Goal: Task Accomplishment & Management: Manage account settings

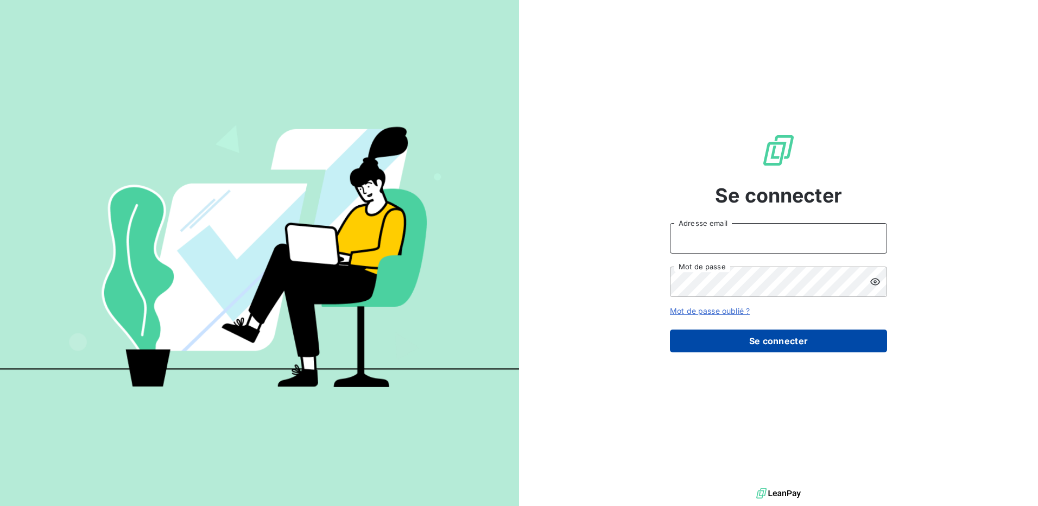
type input "[EMAIL_ADDRESS][DOMAIN_NAME]"
click at [771, 339] on button "Se connecter" at bounding box center [778, 340] width 217 height 23
